Goal: Information Seeking & Learning: Check status

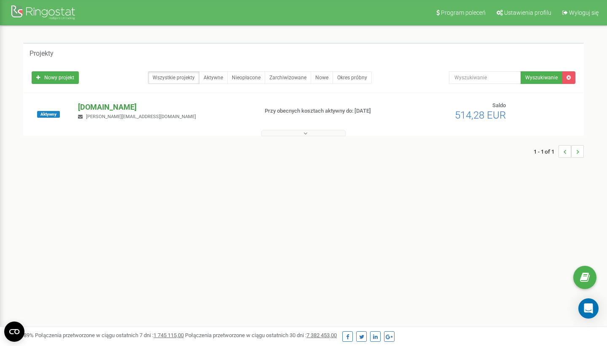
click at [119, 109] on p "[DOMAIN_NAME]" at bounding box center [164, 107] width 173 height 11
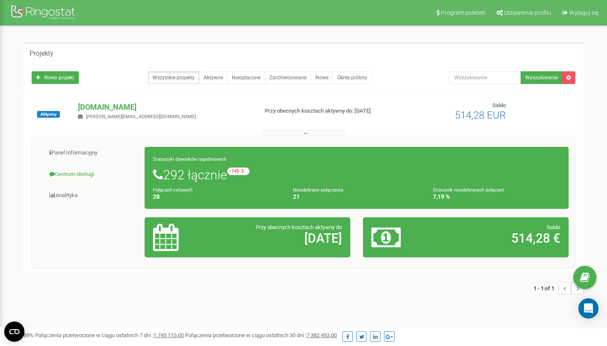
click at [73, 172] on link "Centrum obsługi" at bounding box center [91, 174] width 107 height 21
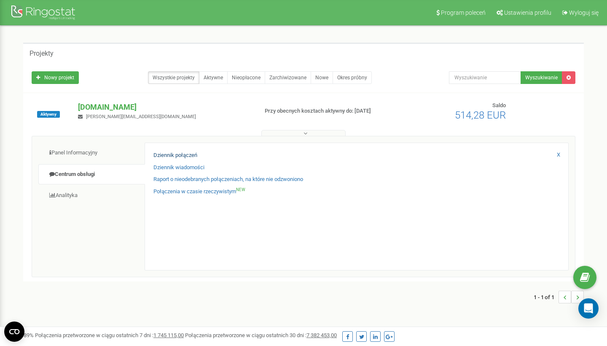
click at [169, 156] on link "Dziennik połączeń" at bounding box center [175, 155] width 44 height 8
click at [173, 179] on link "Raport o nieodebranych połączeniach, na które nie odzwoniono" at bounding box center [228, 179] width 150 height 8
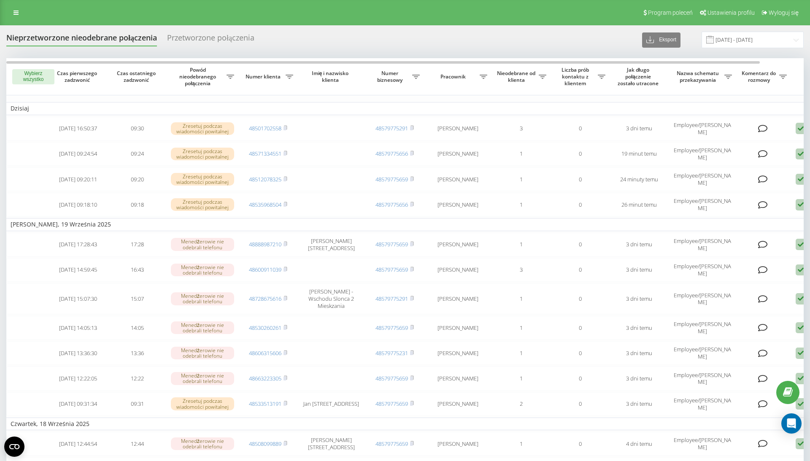
click at [291, 79] on icon at bounding box center [289, 77] width 8 height 4
click at [245, 136] on input "+48515285047" at bounding box center [289, 128] width 95 height 15
type input "48515285047"
click at [314, 151] on span "OK" at bounding box center [318, 144] width 24 height 13
click at [291, 79] on icon at bounding box center [289, 77] width 8 height 4
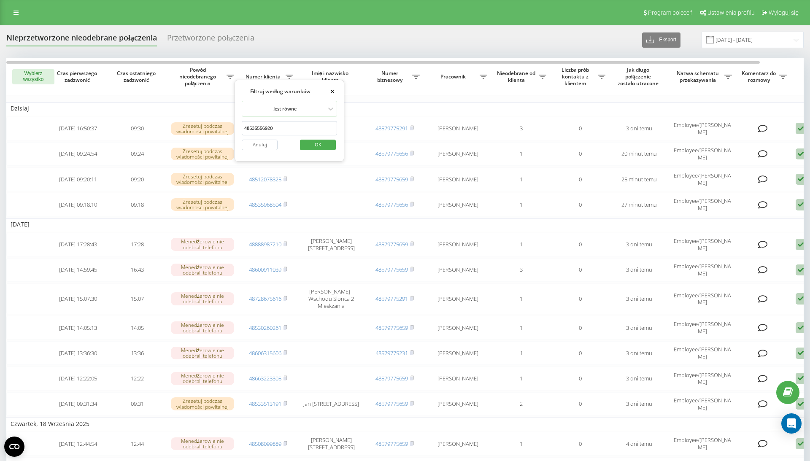
type input "48535556920"
click at [315, 151] on span "OK" at bounding box center [318, 144] width 24 height 13
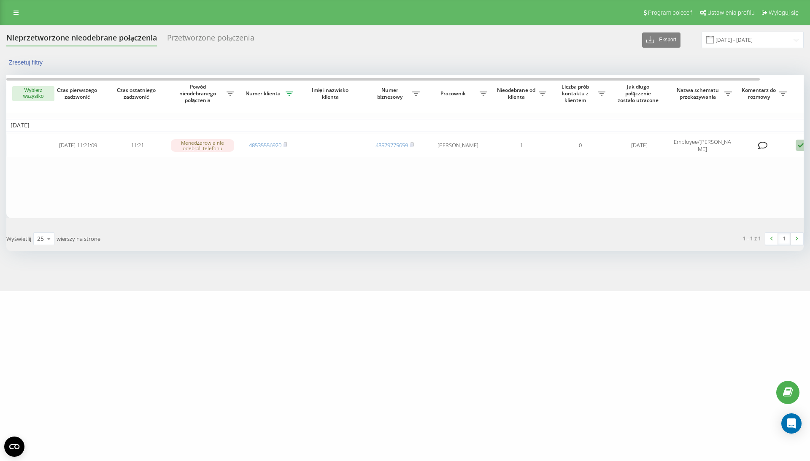
click at [266, 94] on span "Numer klienta" at bounding box center [263, 93] width 43 height 7
click at [289, 92] on icon at bounding box center [289, 93] width 8 height 4
drag, startPoint x: 282, startPoint y: 145, endPoint x: 249, endPoint y: 144, distance: 33.3
click at [249, 145] on input "48535556920" at bounding box center [289, 145] width 95 height 15
type input "48501 702 558"
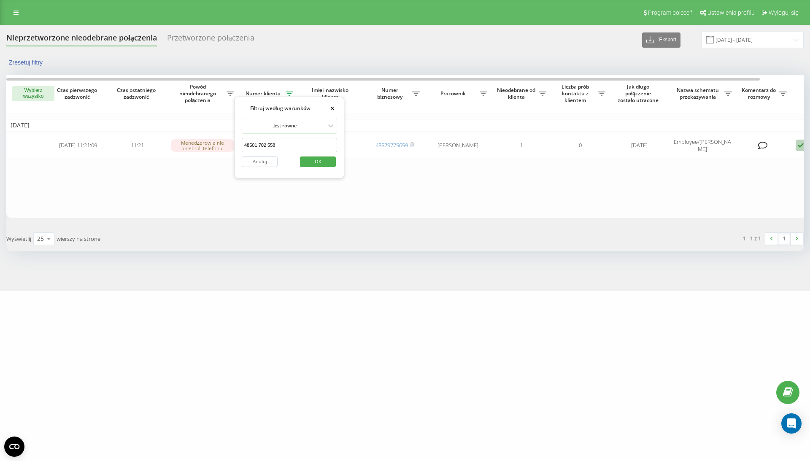
click at [312, 164] on span "OK" at bounding box center [318, 161] width 24 height 13
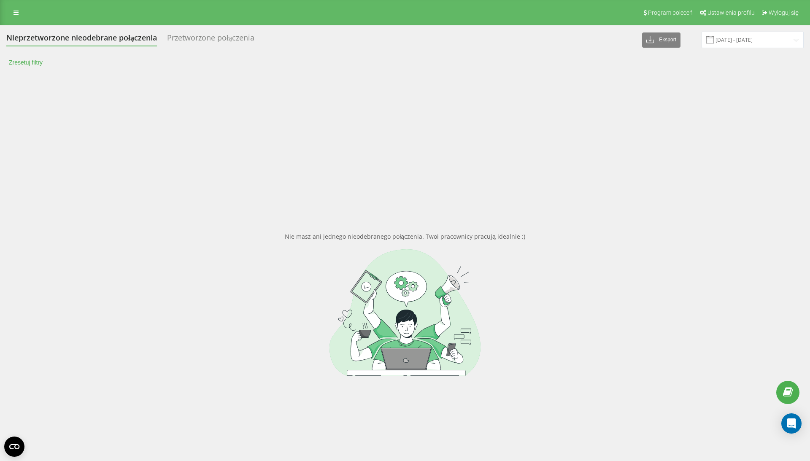
click at [30, 65] on button "Zresetuj filtry" at bounding box center [26, 63] width 40 height 8
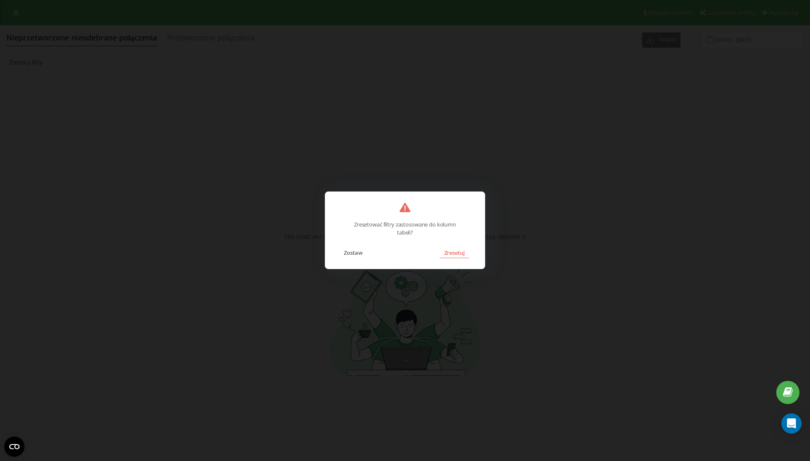
click at [457, 254] on button "Zresetuj" at bounding box center [453, 252] width 29 height 11
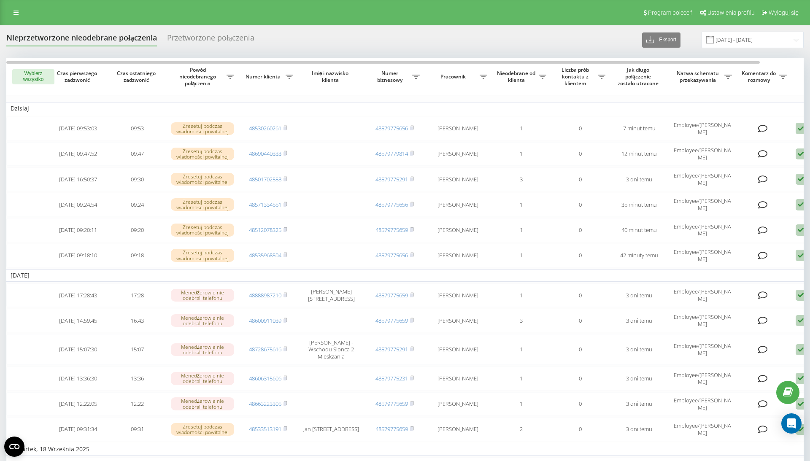
click at [277, 80] on span "Numer klienta" at bounding box center [263, 76] width 43 height 7
click at [290, 79] on icon at bounding box center [289, 77] width 8 height 4
click at [240, 139] on div "Filtruj według warunków × Jest równe 501 702 558 Anuluj OK" at bounding box center [289, 121] width 110 height 82
click at [242, 136] on input "501 702 558" at bounding box center [289, 128] width 95 height 15
click at [260, 136] on input "48501 702 558" at bounding box center [289, 128] width 95 height 15
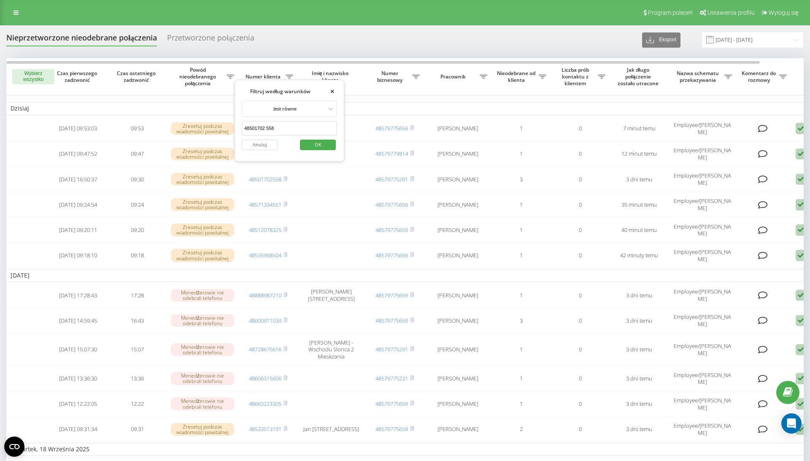
click at [267, 136] on input "48501702 558" at bounding box center [289, 128] width 95 height 15
type input "48501702558"
click at [323, 151] on span "OK" at bounding box center [318, 144] width 24 height 13
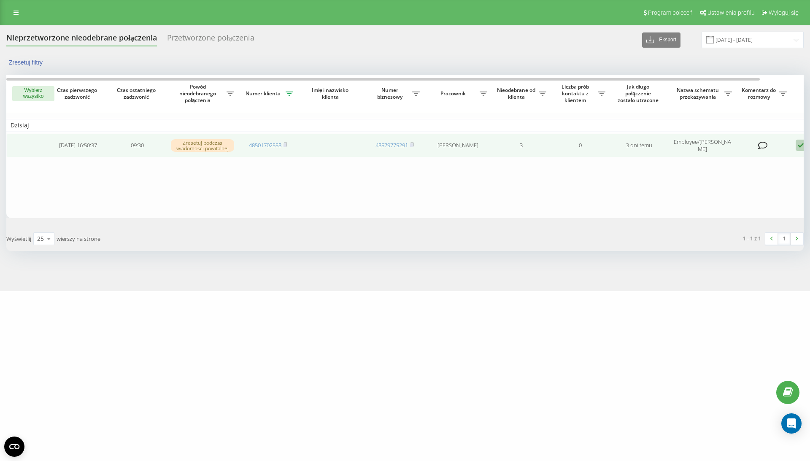
click at [151, 146] on td "09:30" at bounding box center [137, 146] width 59 height 24
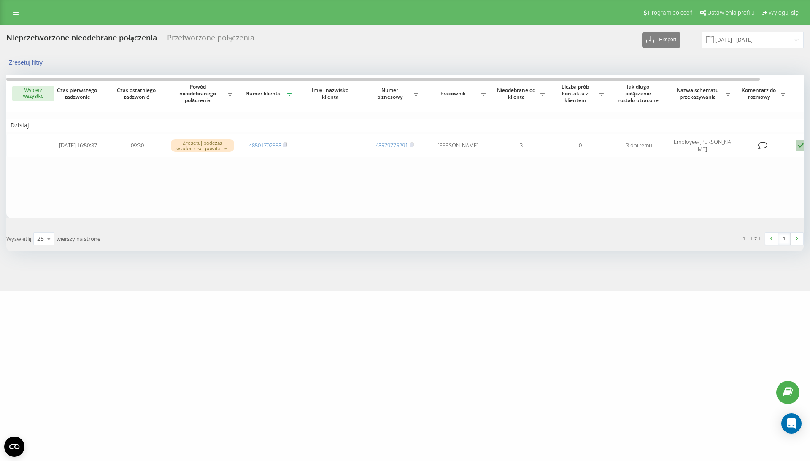
click at [288, 93] on icon at bounding box center [289, 93] width 8 height 4
click at [280, 150] on input "48501702558" at bounding box center [289, 145] width 95 height 15
click at [393, 189] on table "Dzisiaj 2025-09-19 16:50:37 09:30 Zresetuj podczas wiadomości powitalnej 485017…" at bounding box center [427, 146] width 843 height 143
click at [281, 94] on span "Numer klienta" at bounding box center [263, 93] width 43 height 7
click at [287, 95] on icon at bounding box center [289, 93] width 8 height 4
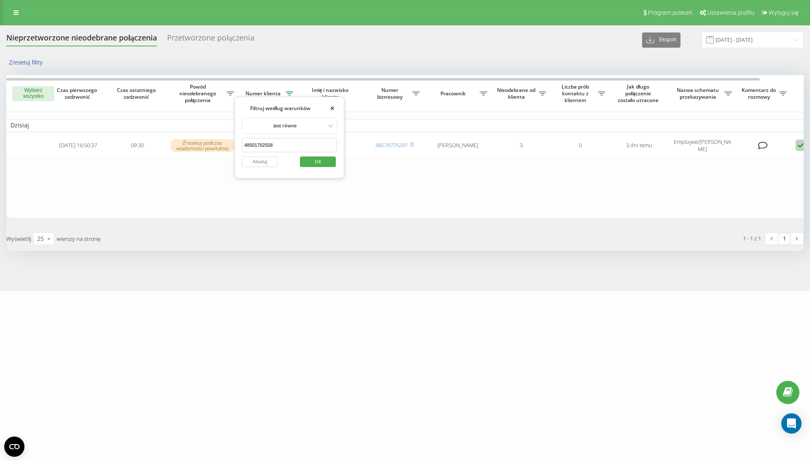
click at [285, 148] on input "48501702558" at bounding box center [289, 145] width 95 height 15
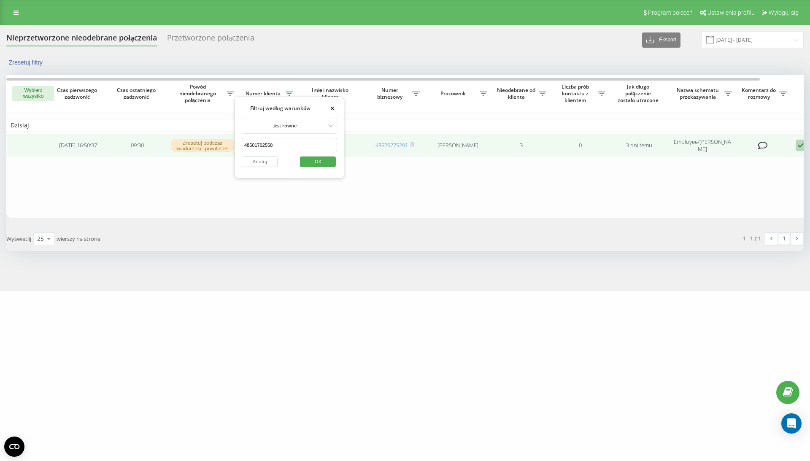
drag, startPoint x: 288, startPoint y: 145, endPoint x: 225, endPoint y: 145, distance: 62.8
click at [225, 145] on div "Wybierz wszystko Czas pierwszego zadzwonić Czas ostatniego zadzwonić Powód nieo…" at bounding box center [404, 146] width 797 height 143
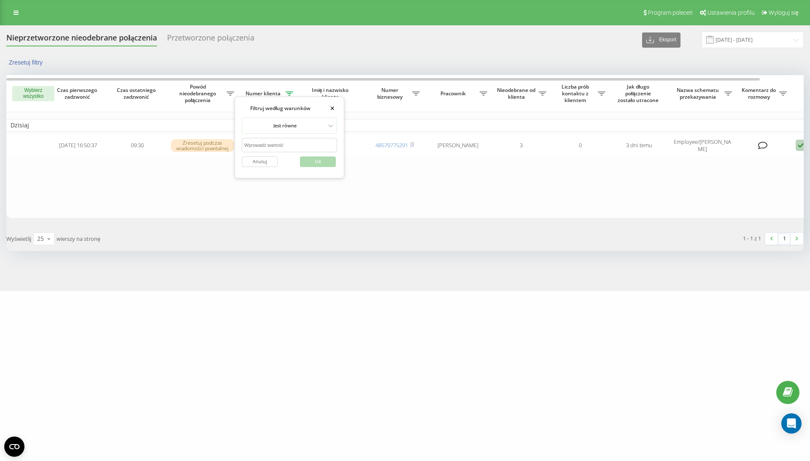
click at [254, 162] on button "Anuluj" at bounding box center [260, 161] width 36 height 11
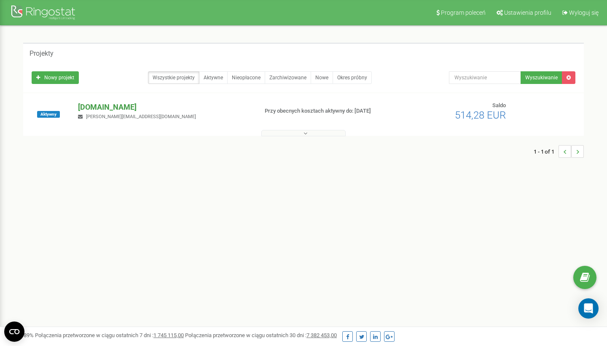
click at [129, 106] on p "[DOMAIN_NAME]" at bounding box center [164, 107] width 173 height 11
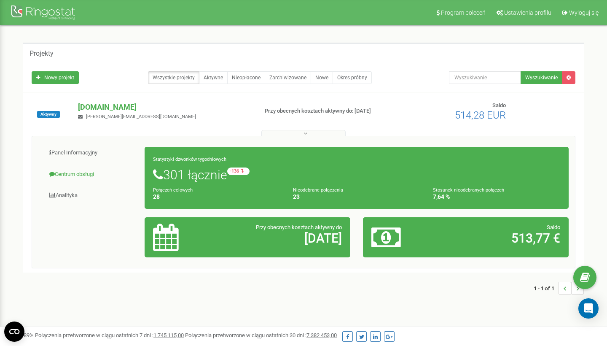
click at [81, 173] on link "Centrum obsługi" at bounding box center [91, 174] width 107 height 21
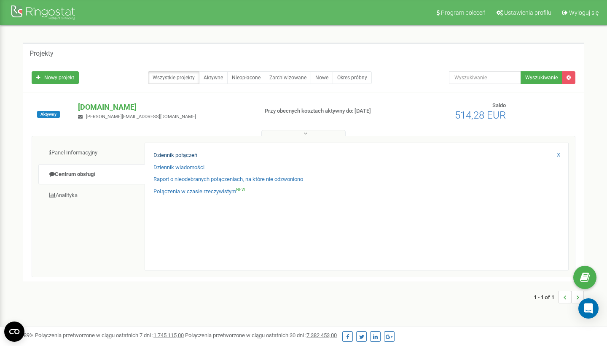
click at [173, 156] on link "Dziennik połączeń" at bounding box center [175, 155] width 44 height 8
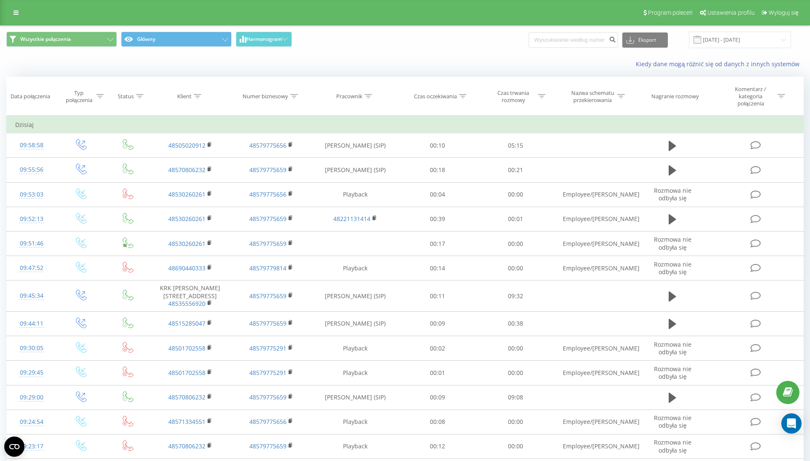
click at [264, 97] on div "Numer biznesowy" at bounding box center [265, 96] width 46 height 7
click at [280, 162] on input "text" at bounding box center [271, 160] width 74 height 15
click at [220, 73] on div "Kiedy dane mogą różnić się od danych z innych systemów" at bounding box center [404, 64] width 809 height 20
click at [196, 95] on icon at bounding box center [198, 96] width 8 height 4
click at [196, 163] on input "text" at bounding box center [190, 160] width 74 height 15
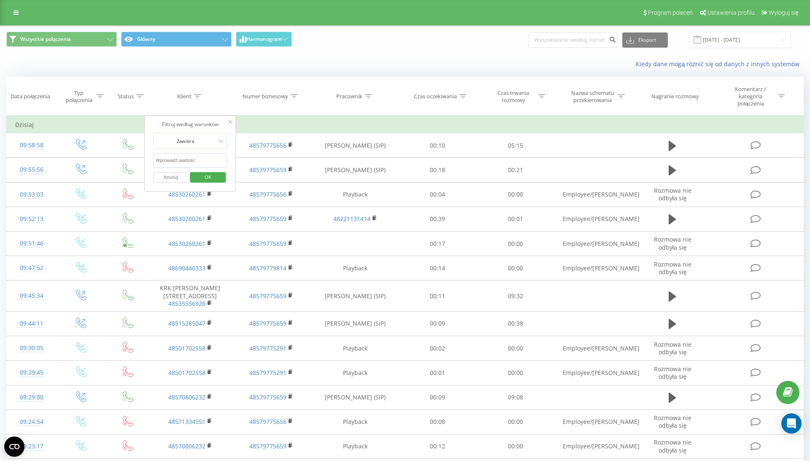
paste input "501 702 558"
click at [203, 179] on span "OK" at bounding box center [208, 176] width 24 height 13
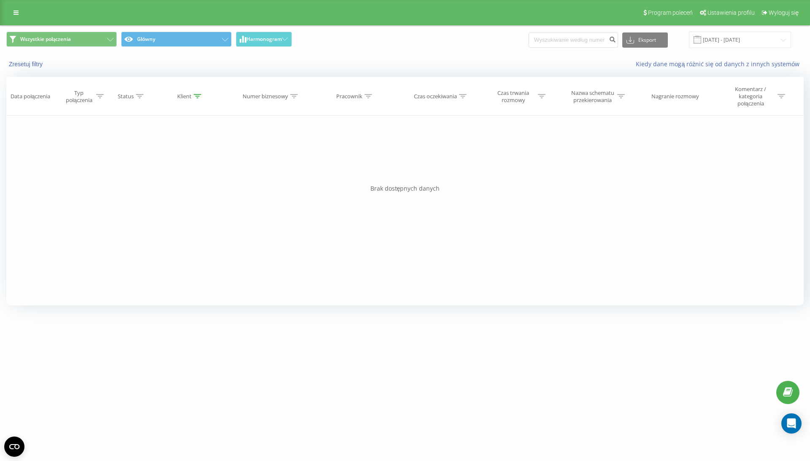
click at [194, 93] on div at bounding box center [198, 96] width 8 height 7
click at [176, 161] on input "501 702 558" at bounding box center [190, 160] width 74 height 15
click at [167, 164] on input "501 702558" at bounding box center [190, 160] width 74 height 15
type input "501702558"
click at [202, 180] on span "OK" at bounding box center [208, 176] width 24 height 13
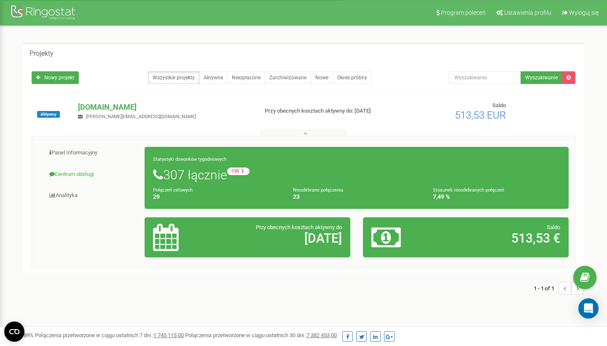
click at [66, 176] on link "Centrum obsługi" at bounding box center [91, 174] width 107 height 21
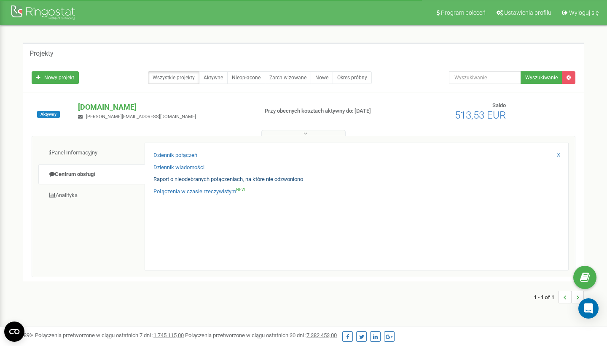
click at [175, 180] on link "Raport o nieodebranych połączeniach, na które nie odzwoniono" at bounding box center [228, 179] width 150 height 8
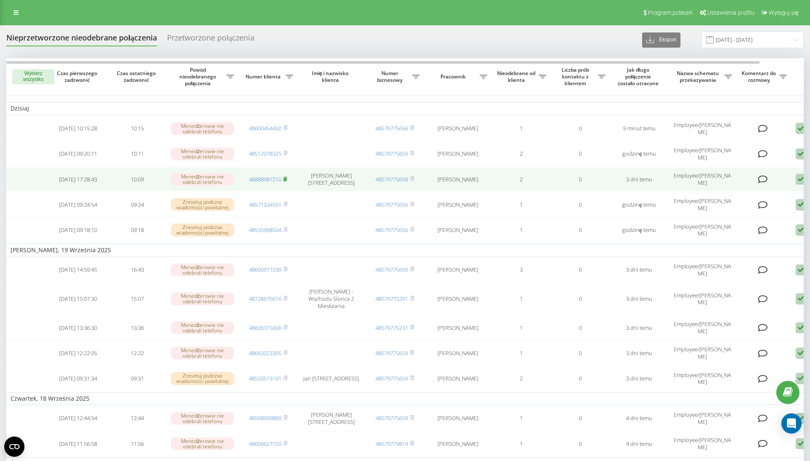
click at [285, 181] on rect at bounding box center [284, 180] width 3 height 4
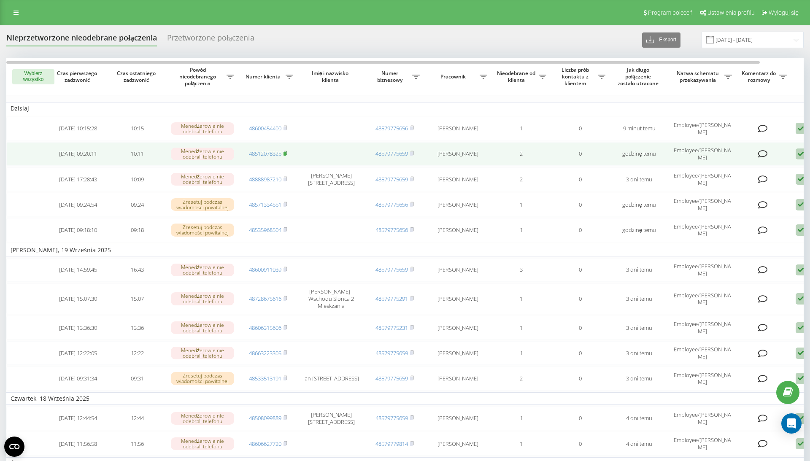
click at [286, 156] on rect at bounding box center [284, 154] width 3 height 4
click at [287, 156] on icon at bounding box center [285, 153] width 4 height 5
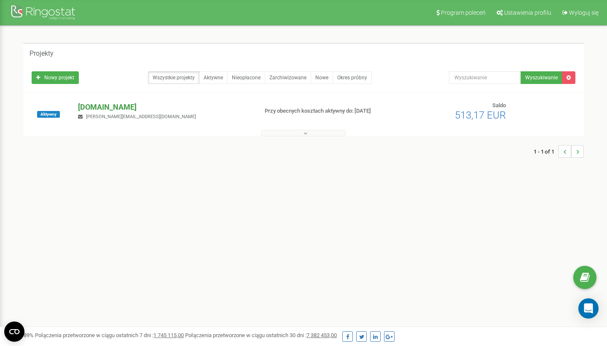
click at [143, 109] on p "[DOMAIN_NAME]" at bounding box center [164, 107] width 173 height 11
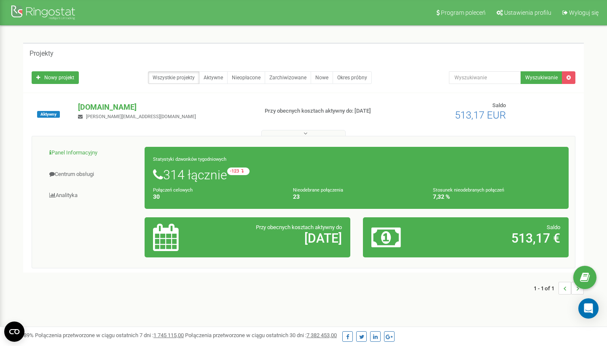
click at [82, 151] on link "Panel Informacyjny" at bounding box center [91, 153] width 107 height 21
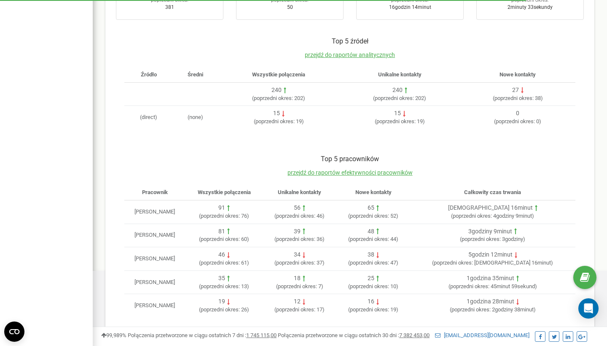
scroll to position [235, 0]
click at [329, 169] on span "przejdź do raportów efektywności pracowników" at bounding box center [350, 172] width 125 height 7
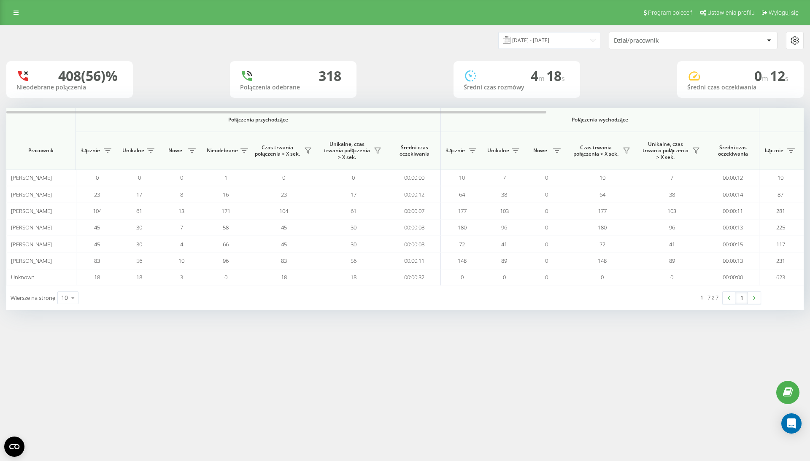
click at [76, 78] on div "408 (56)%" at bounding box center [87, 76] width 59 height 16
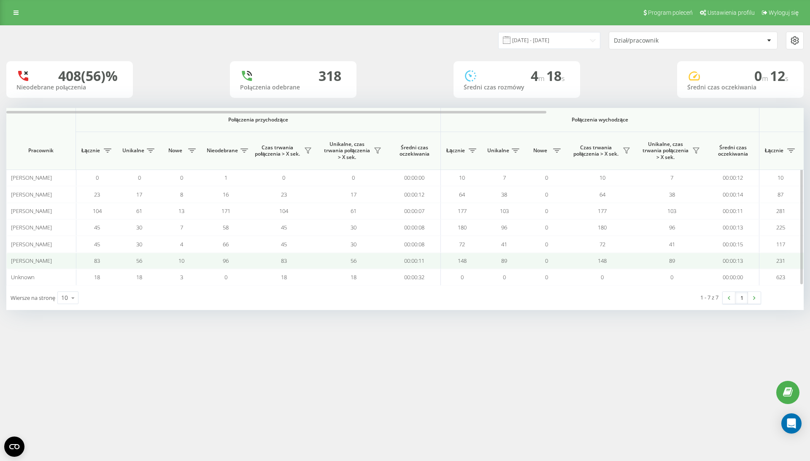
click at [225, 260] on span "96" at bounding box center [226, 261] width 6 height 8
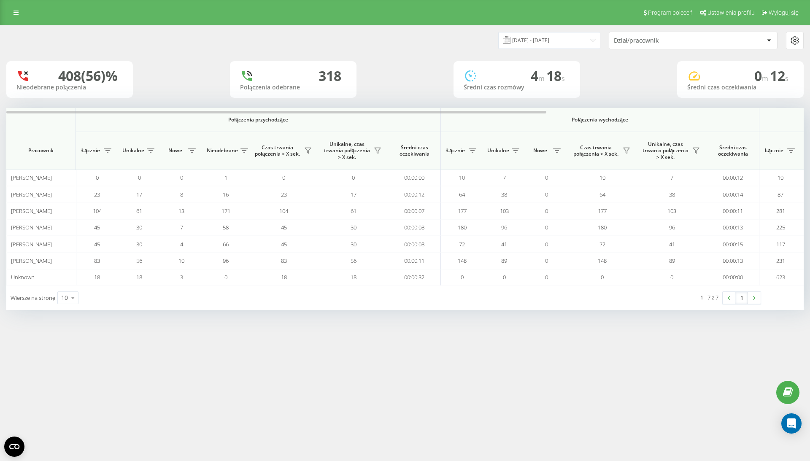
click at [673, 37] on div "Dział/pracownik" at bounding box center [663, 40] width 101 height 7
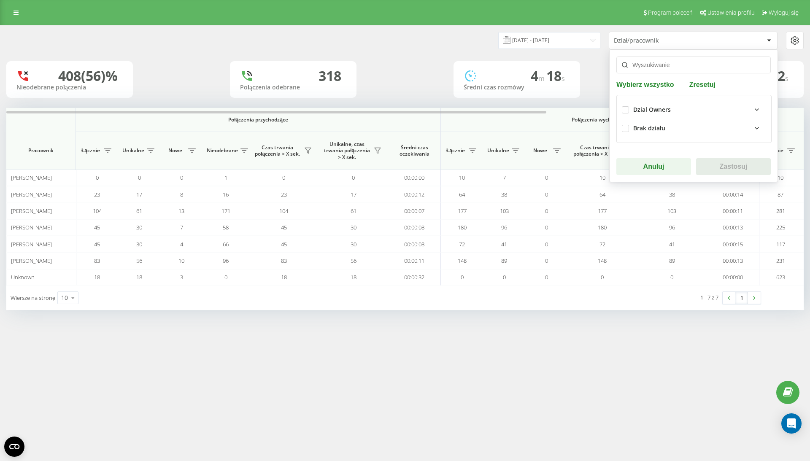
click at [756, 111] on icon at bounding box center [756, 110] width 10 height 10
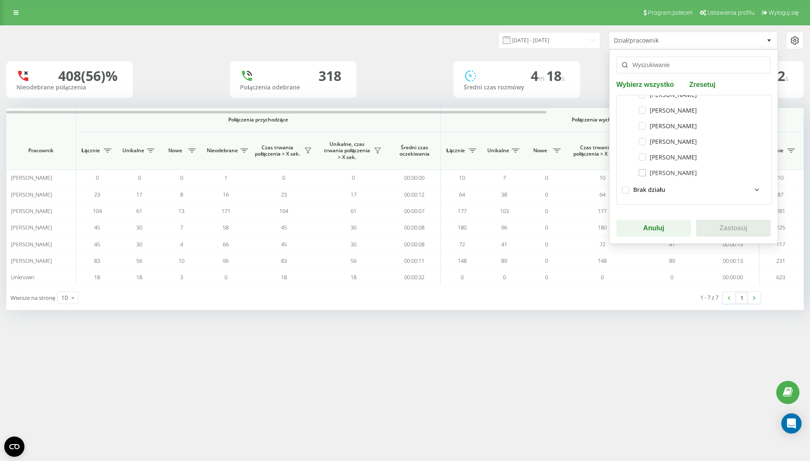
scroll to position [32, 0]
click at [669, 176] on div "[PERSON_NAME]" at bounding box center [693, 173] width 144 height 16
click at [668, 172] on label "[PERSON_NAME]" at bounding box center [667, 172] width 58 height 7
checkbox input "true"
click at [729, 225] on button "Zastosuj" at bounding box center [733, 228] width 75 height 17
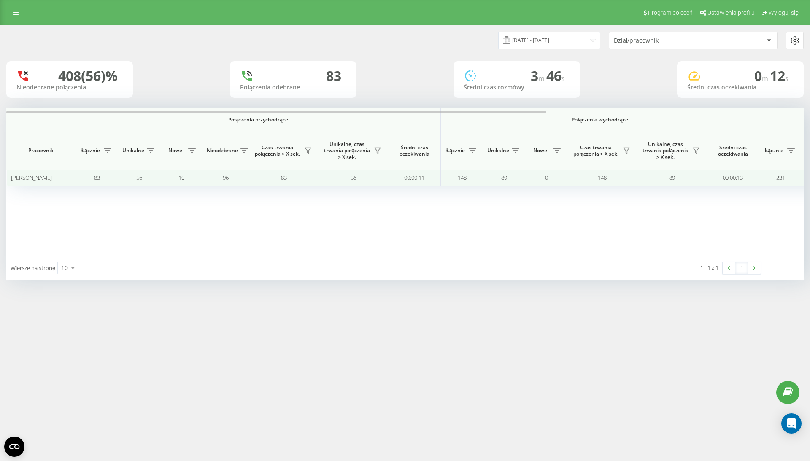
click at [227, 174] on span "96" at bounding box center [226, 178] width 6 height 8
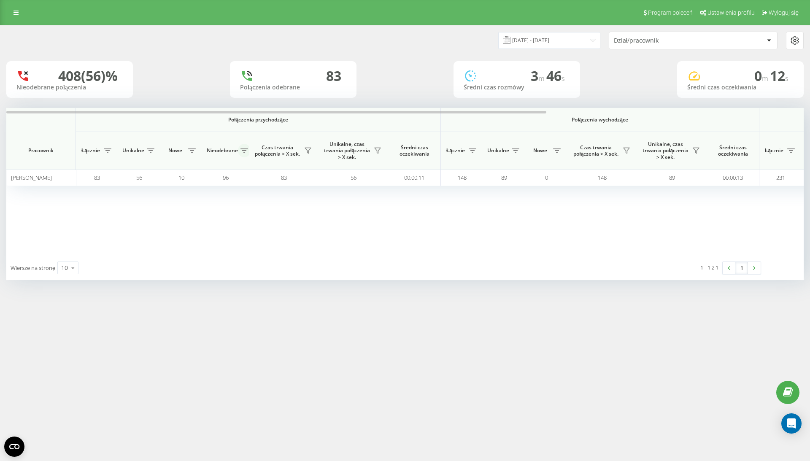
click at [243, 151] on icon at bounding box center [244, 150] width 8 height 4
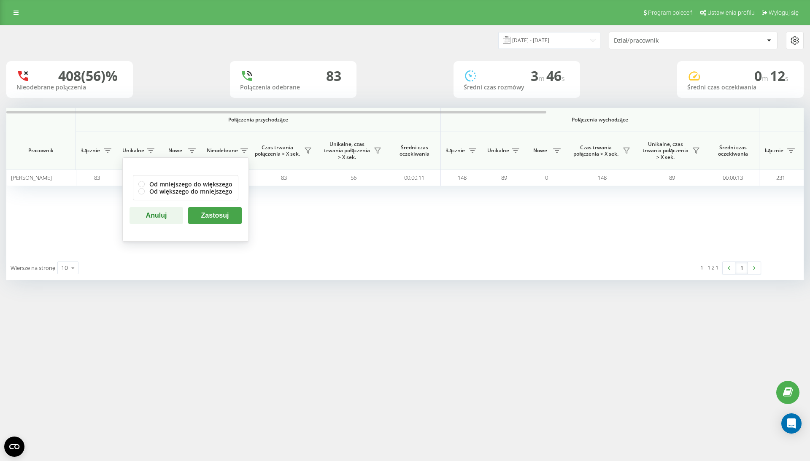
click at [275, 202] on div "Połączenia przychodzące Połączenia wychodzące Wszystkie połączenia Pracownik Łą…" at bounding box center [404, 182] width 797 height 148
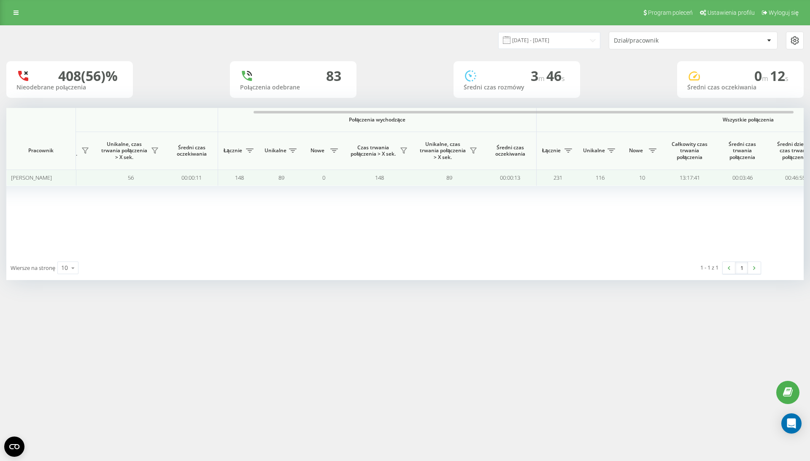
scroll to position [0, 379]
